Goal: Transaction & Acquisition: Purchase product/service

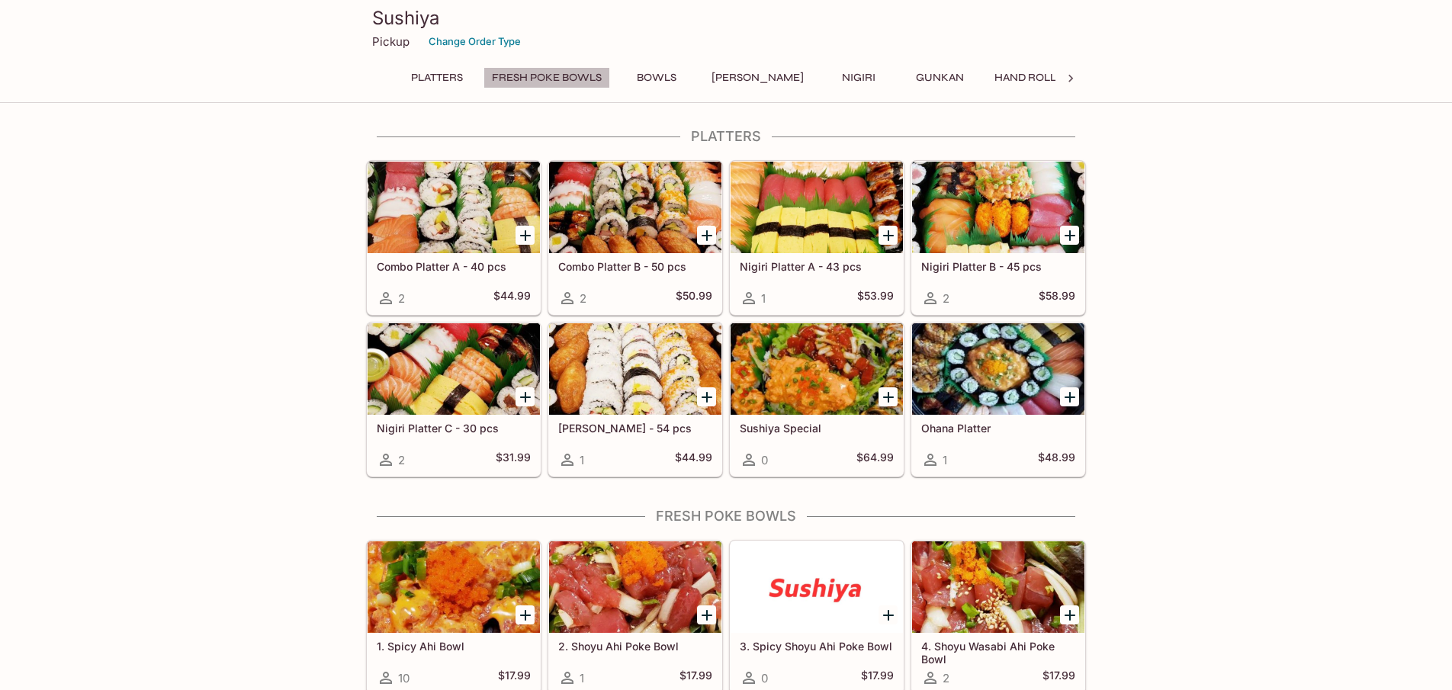
click at [544, 83] on button "FRESH Poke Bowls" at bounding box center [547, 77] width 127 height 21
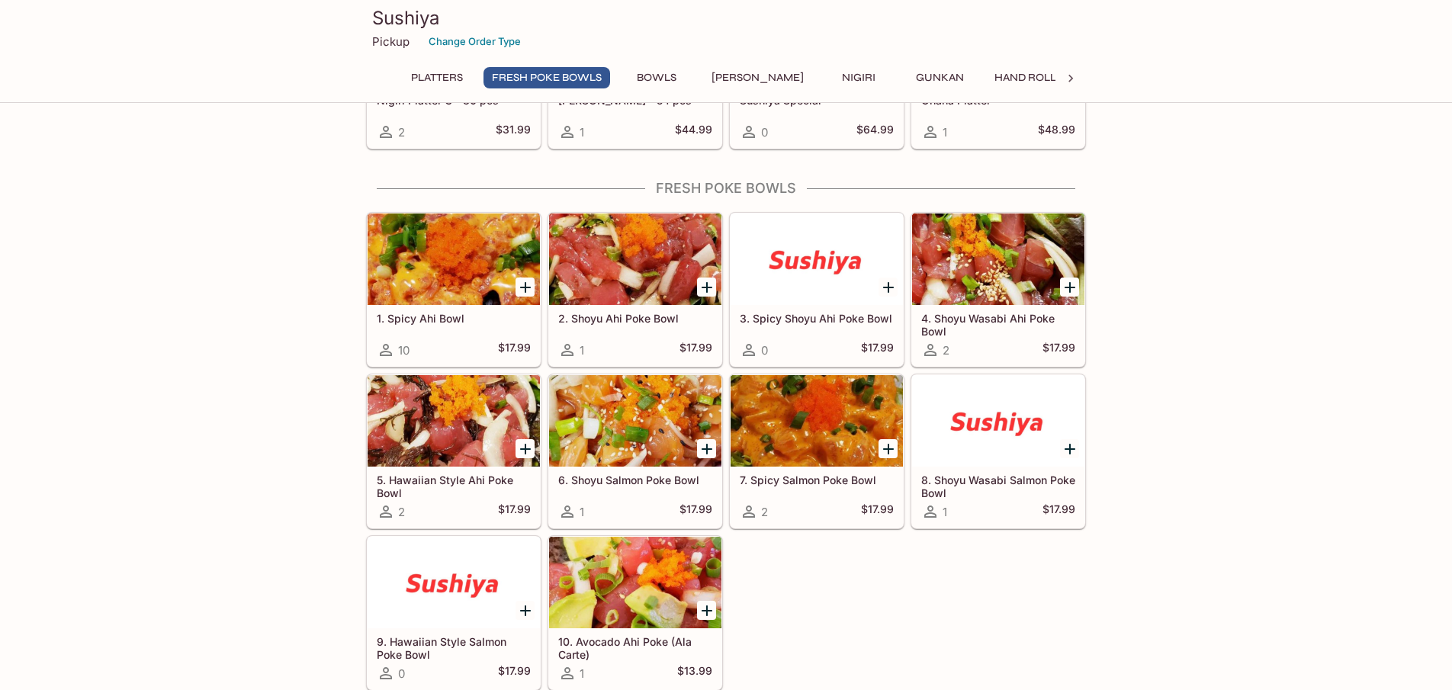
scroll to position [378, 0]
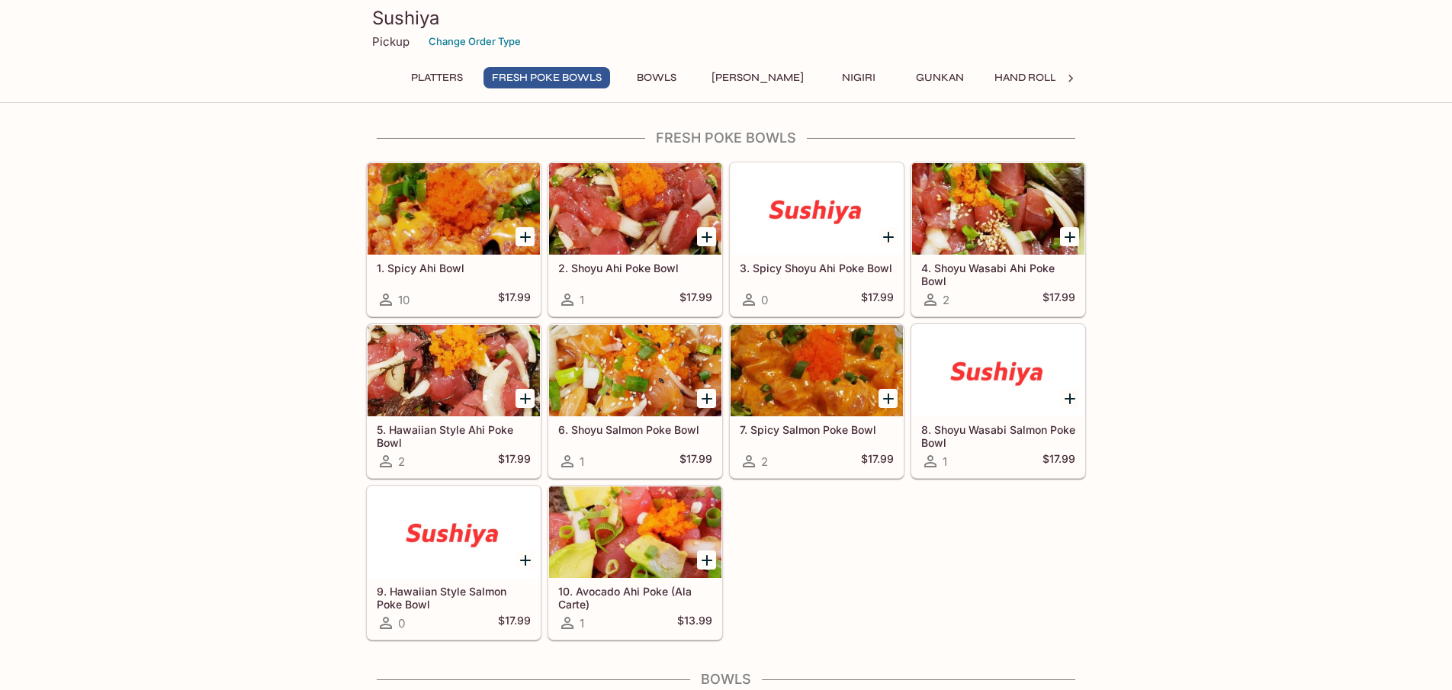
click at [825, 76] on button "Nigiri" at bounding box center [859, 77] width 69 height 21
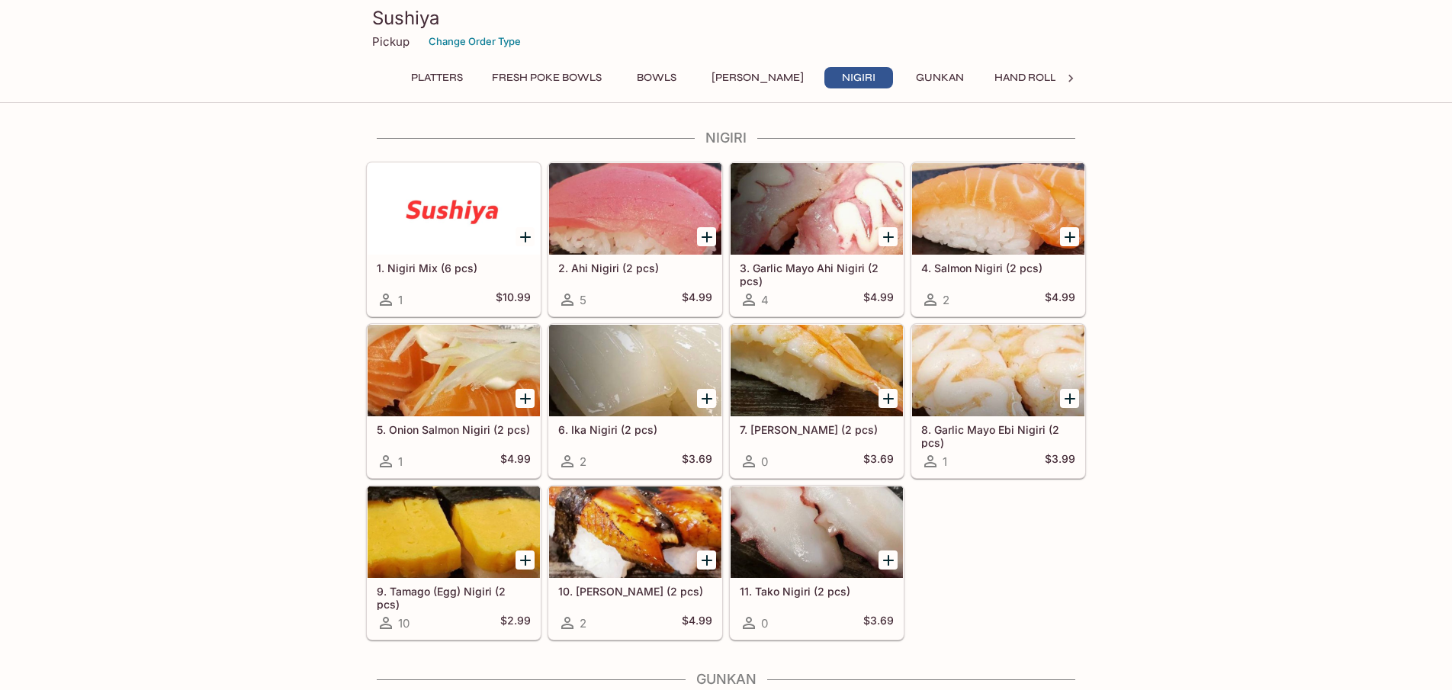
click at [909, 80] on button "Gunkan" at bounding box center [939, 77] width 69 height 21
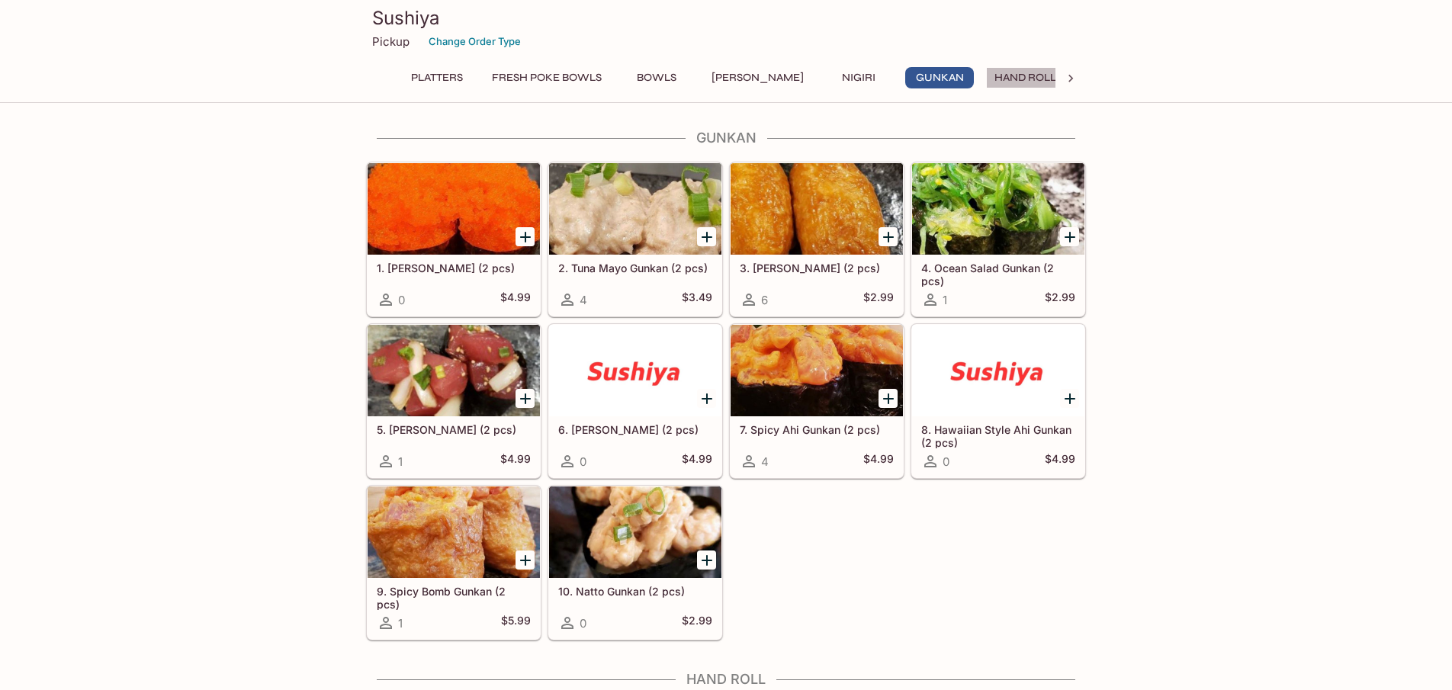
click at [989, 78] on button "Hand Roll" at bounding box center [1025, 77] width 79 height 21
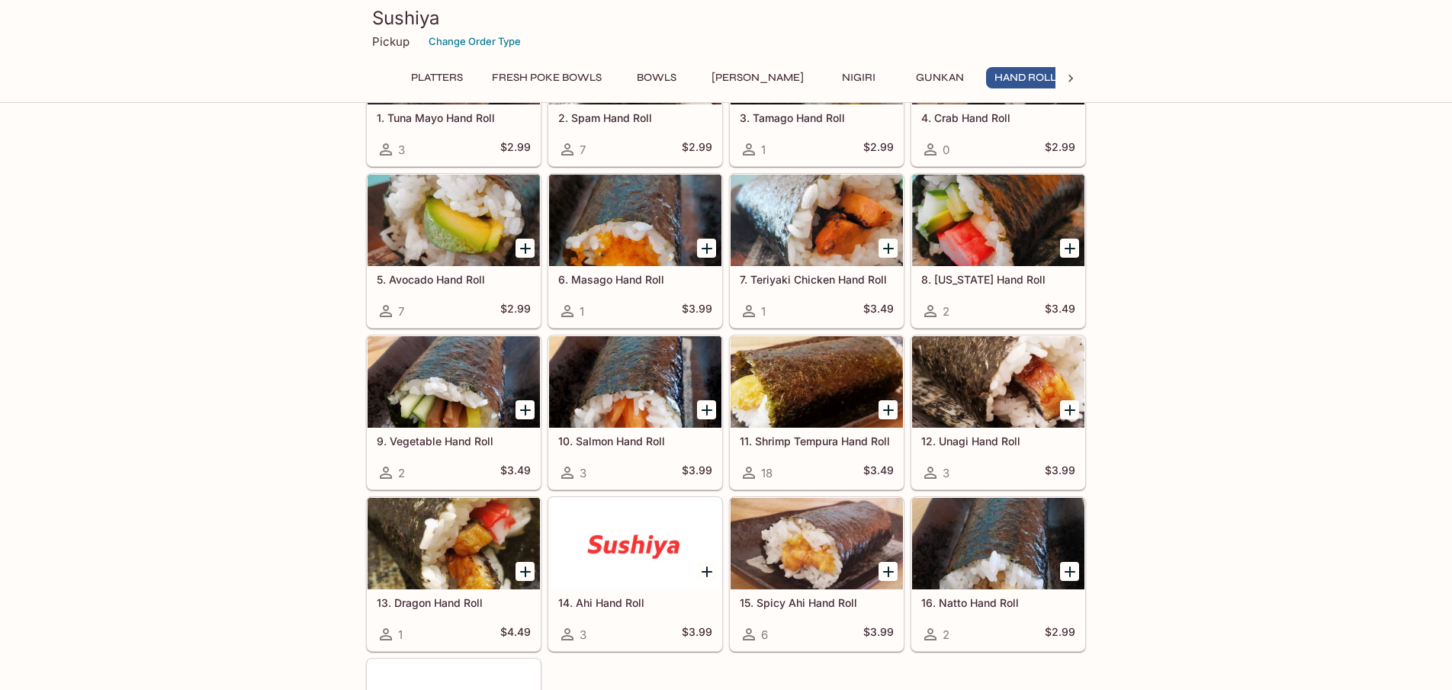
scroll to position [3579, 0]
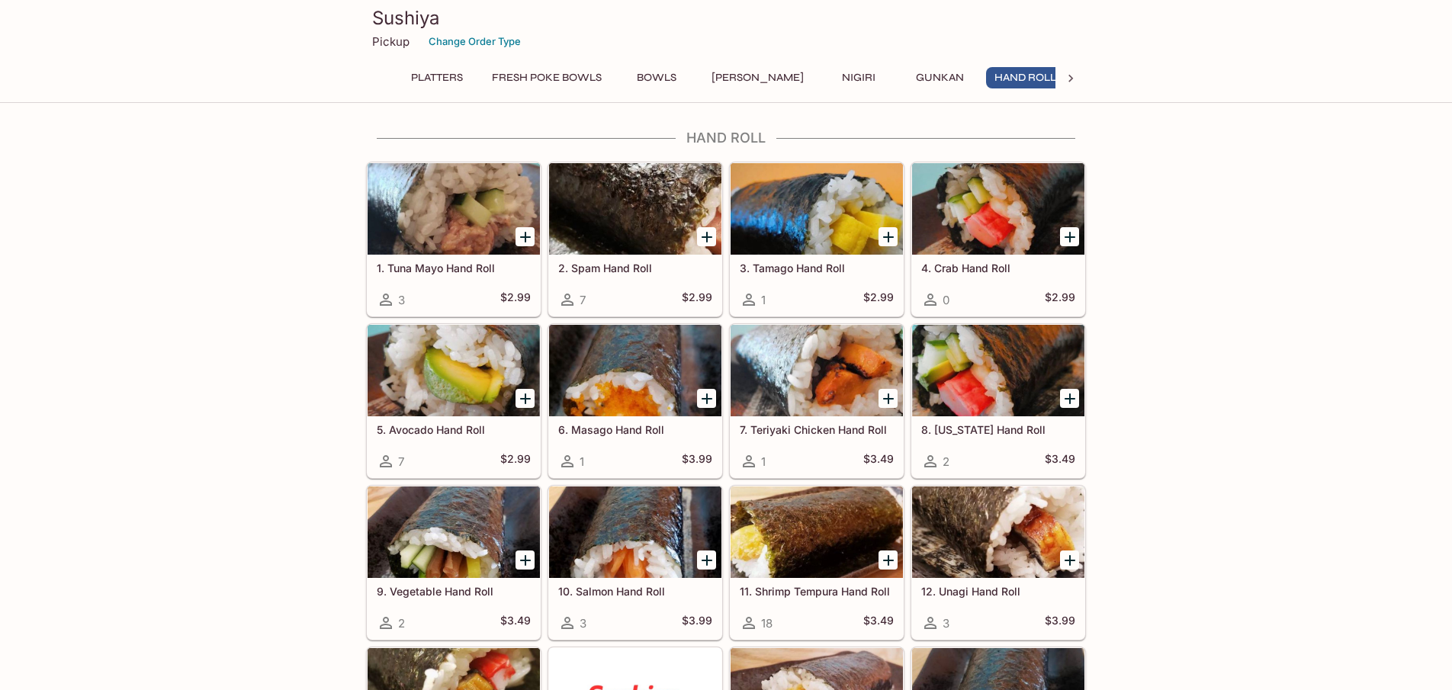
click at [908, 79] on button "Gunkan" at bounding box center [939, 77] width 69 height 21
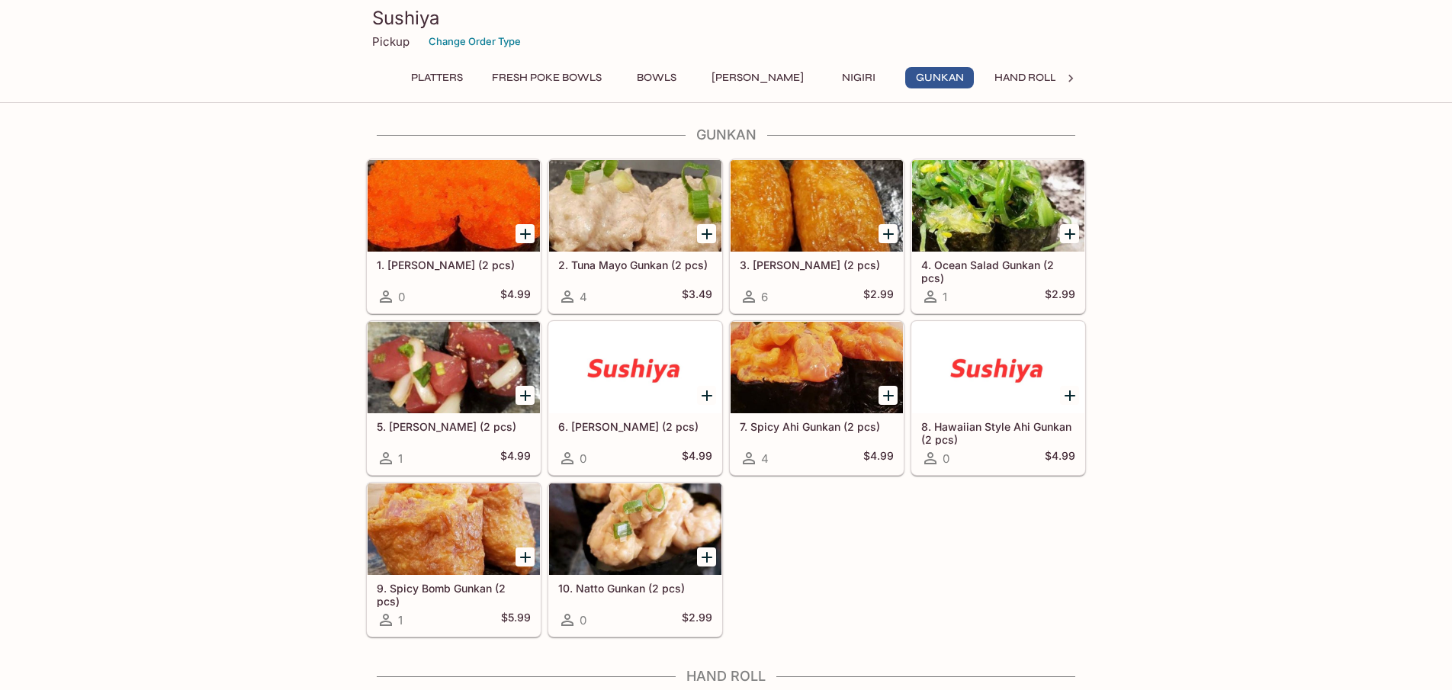
scroll to position [2868, 0]
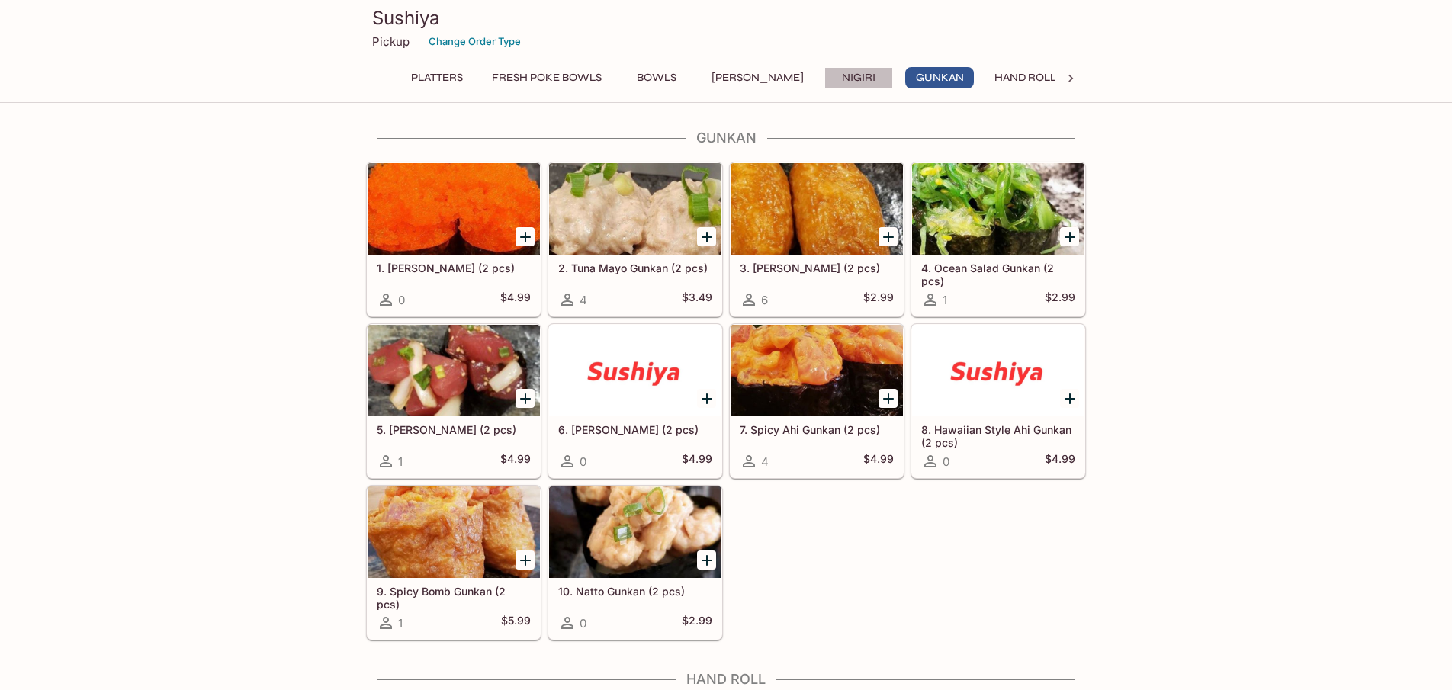
click at [826, 77] on button "Nigiri" at bounding box center [859, 77] width 69 height 21
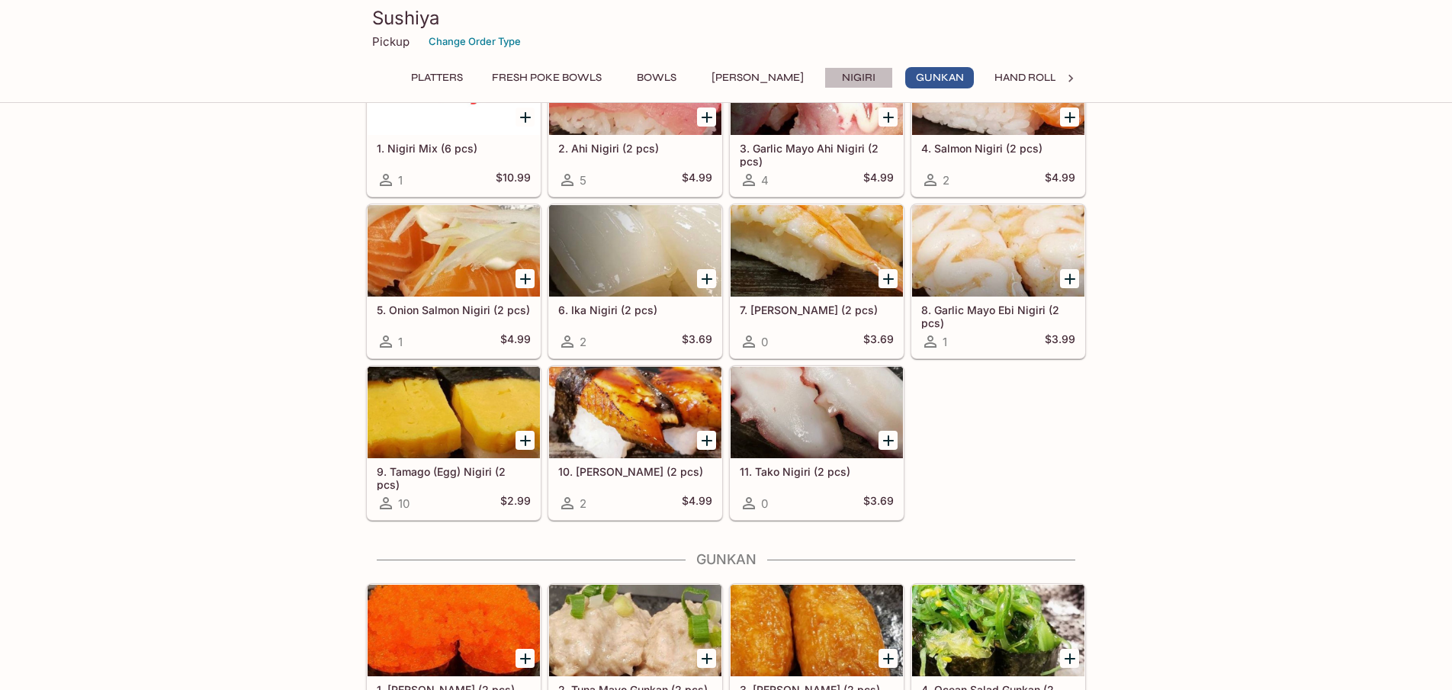
scroll to position [2326, 0]
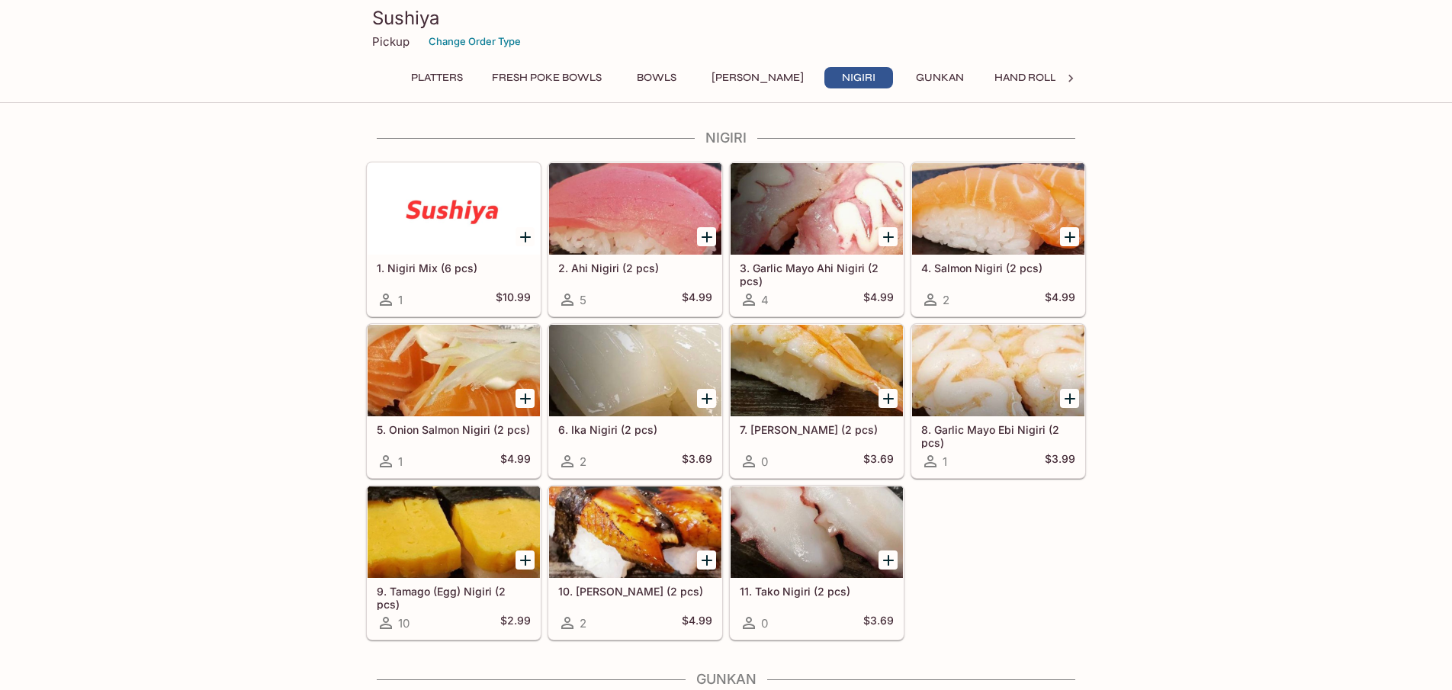
click at [737, 73] on button "[PERSON_NAME]" at bounding box center [757, 77] width 109 height 21
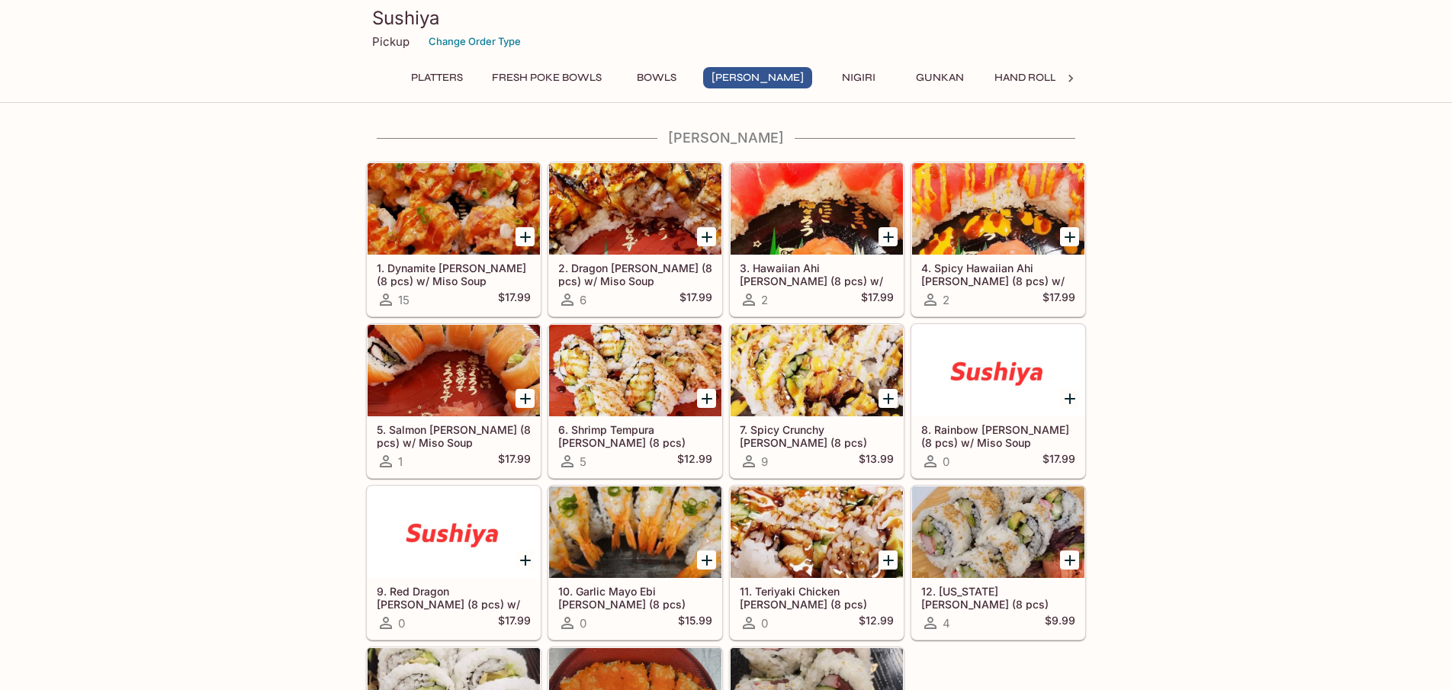
click at [1067, 79] on icon at bounding box center [1070, 78] width 15 height 15
click at [888, 75] on button "Noodles & Ala Carte" at bounding box center [957, 77] width 138 height 21
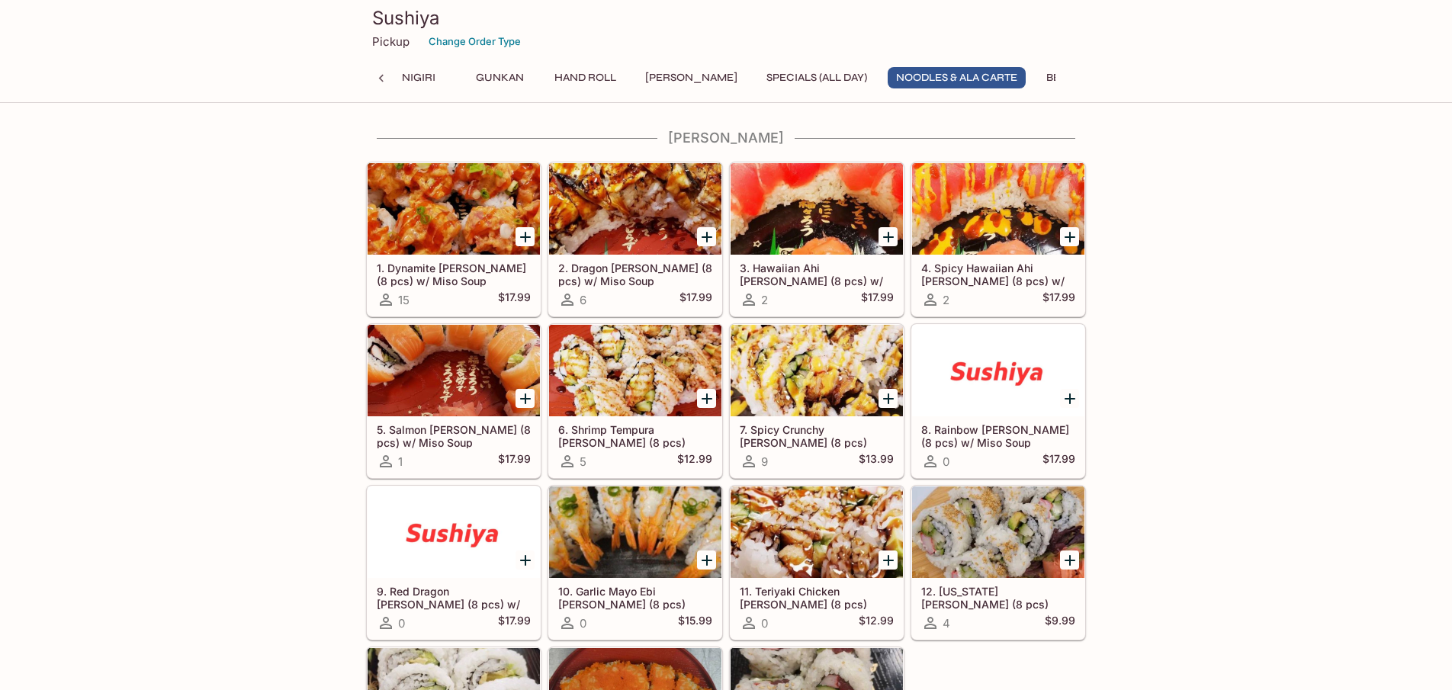
scroll to position [5034, 0]
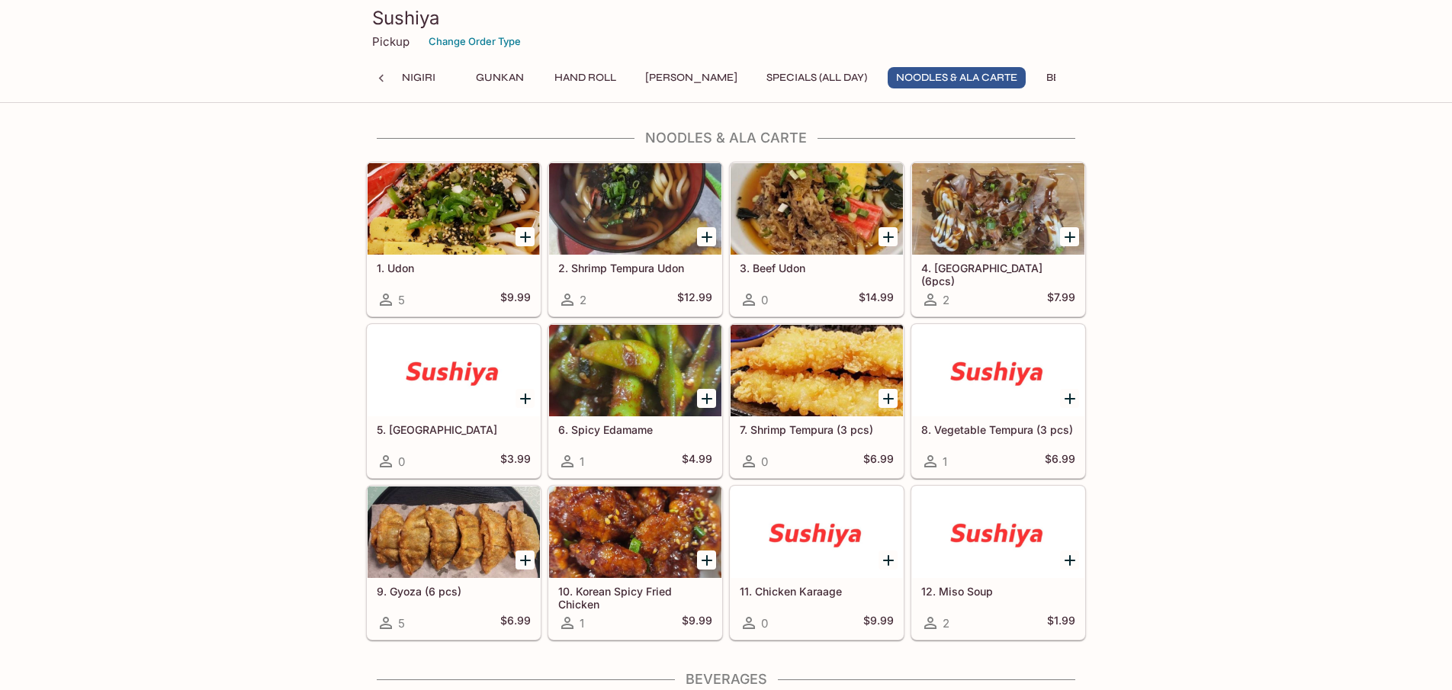
click at [758, 76] on button "Specials (All Day)" at bounding box center [816, 77] width 117 height 21
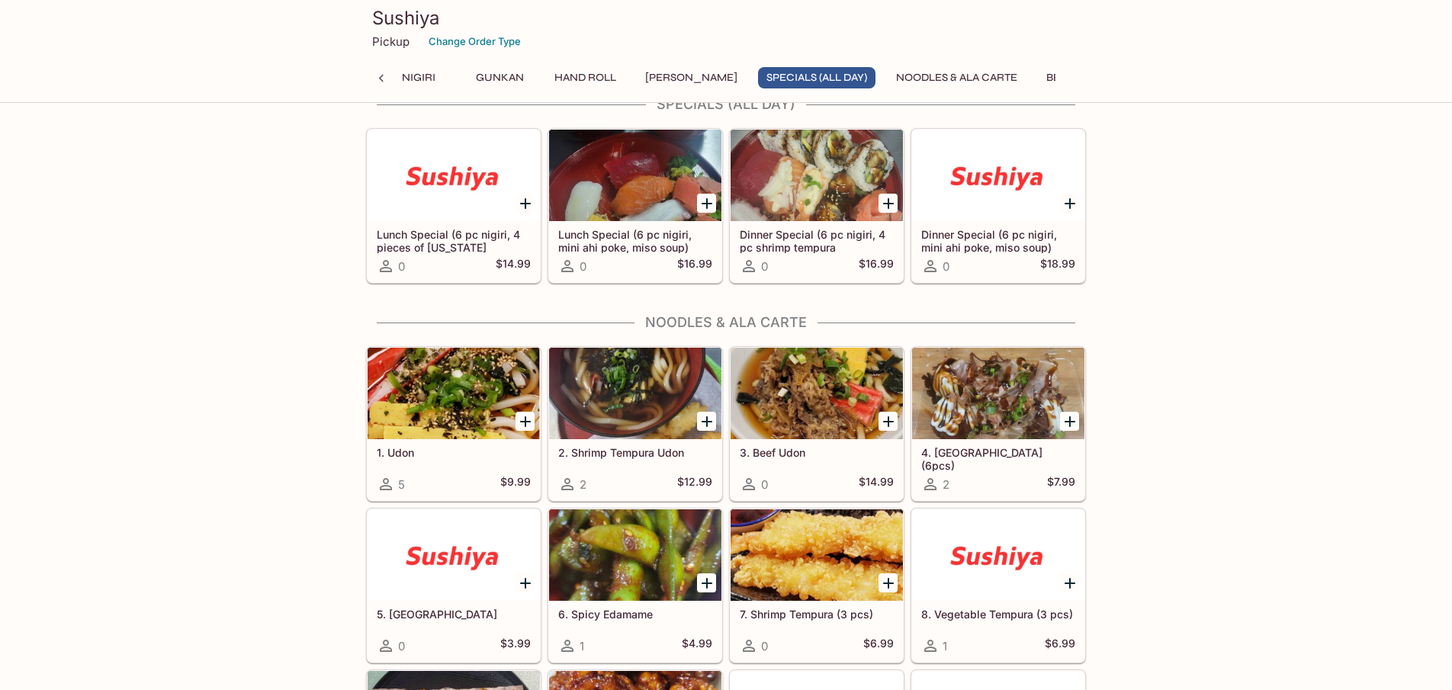
scroll to position [4816, 0]
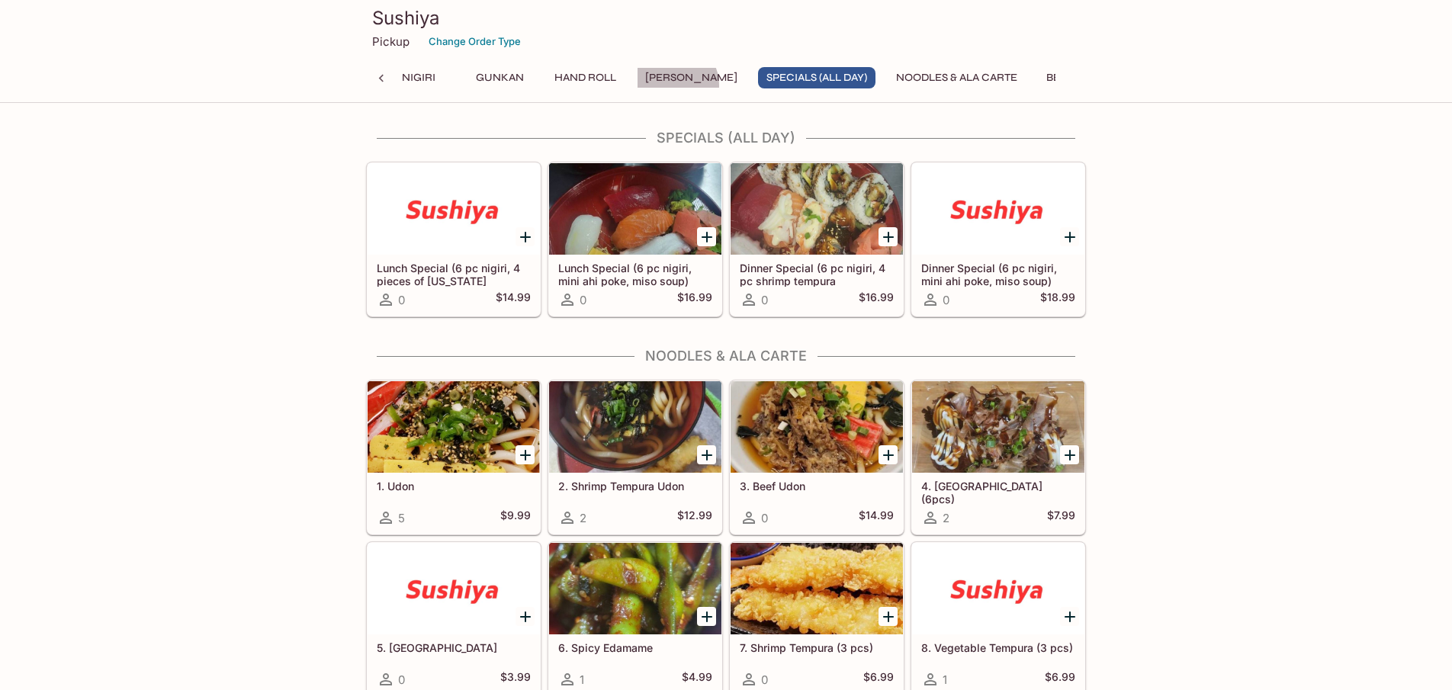
click at [637, 85] on button "[PERSON_NAME]" at bounding box center [691, 77] width 109 height 21
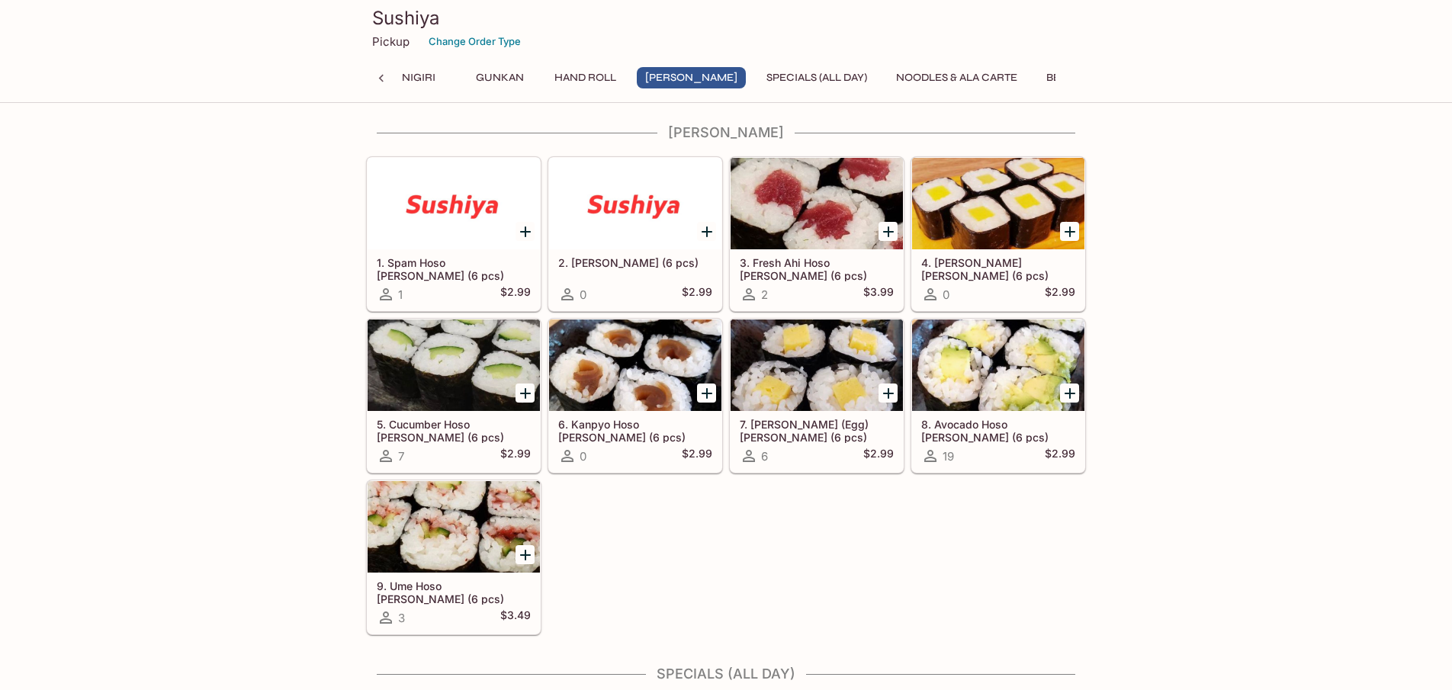
scroll to position [4275, 0]
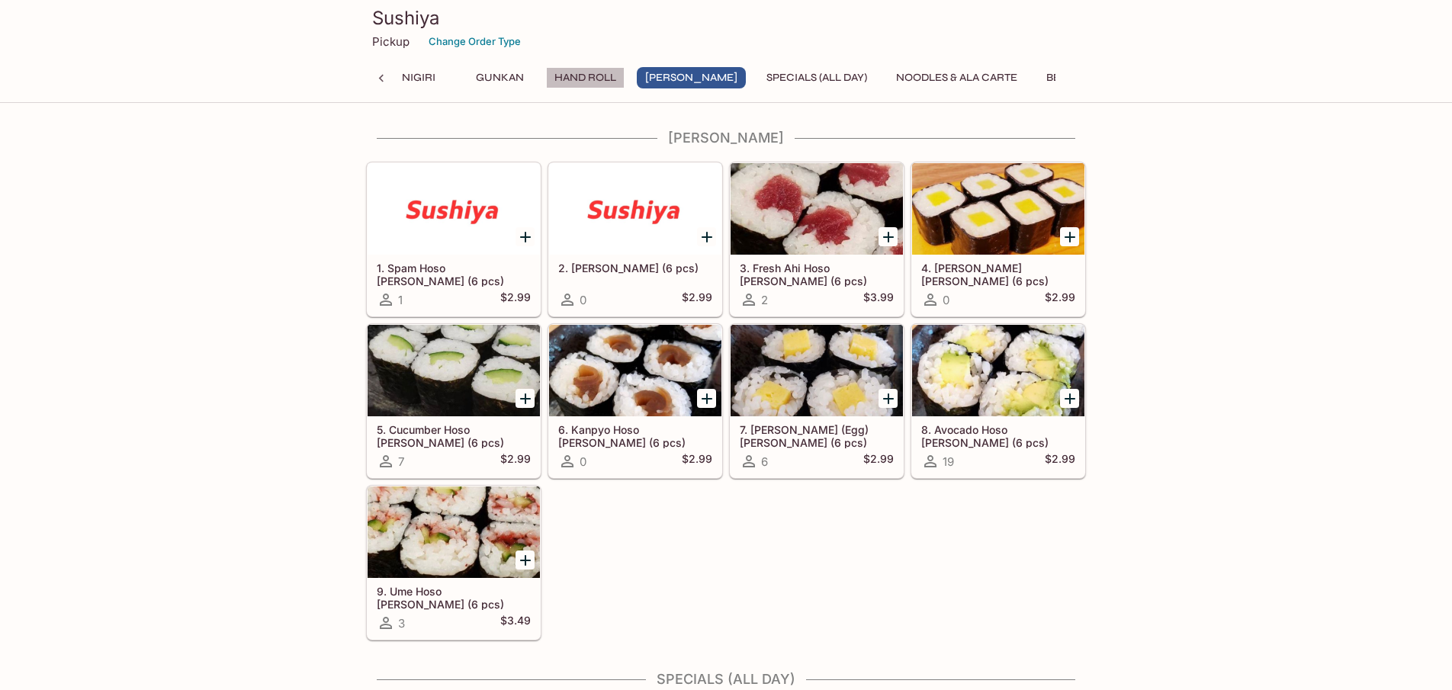
click at [564, 85] on button "Hand Roll" at bounding box center [585, 77] width 79 height 21
